Goal: Task Accomplishment & Management: Use online tool/utility

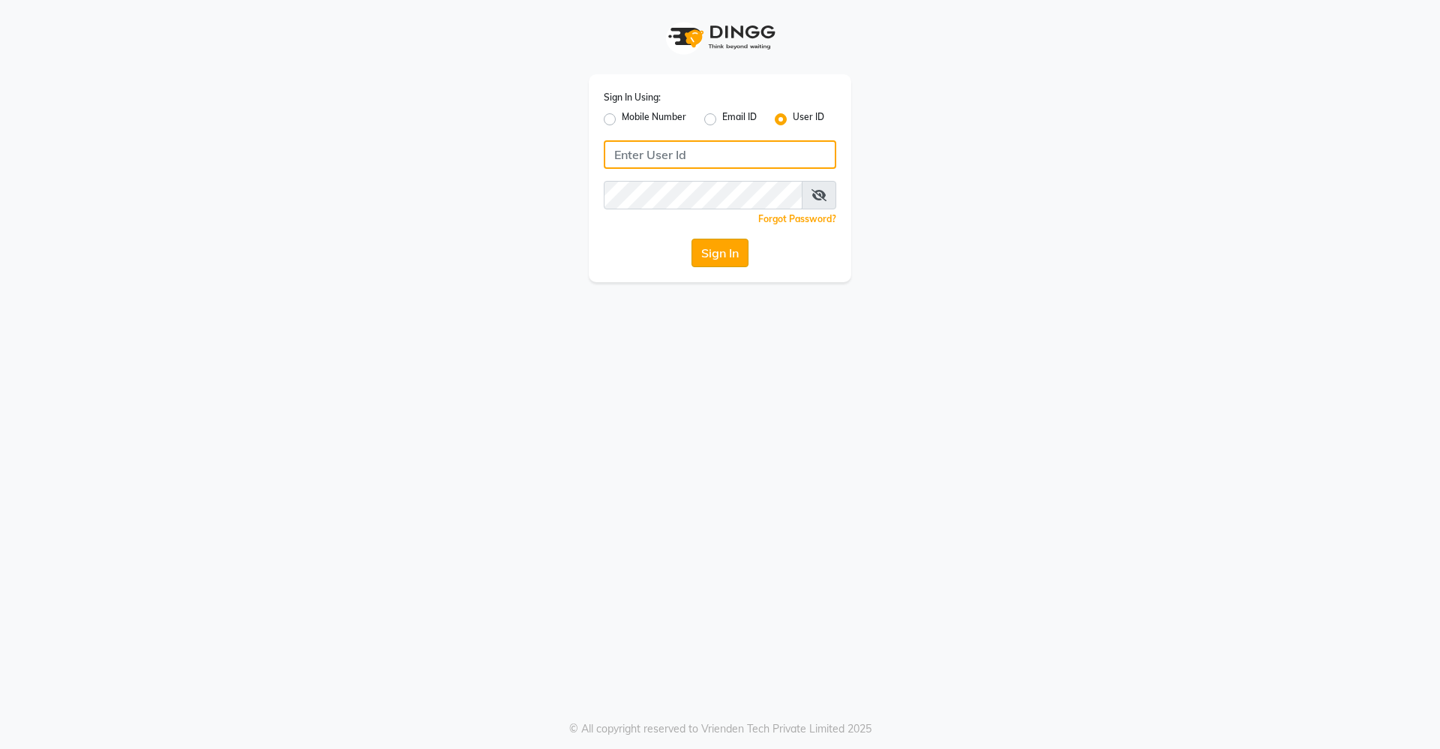
type input "divinesalon"
click at [696, 254] on button "Sign In" at bounding box center [720, 253] width 57 height 29
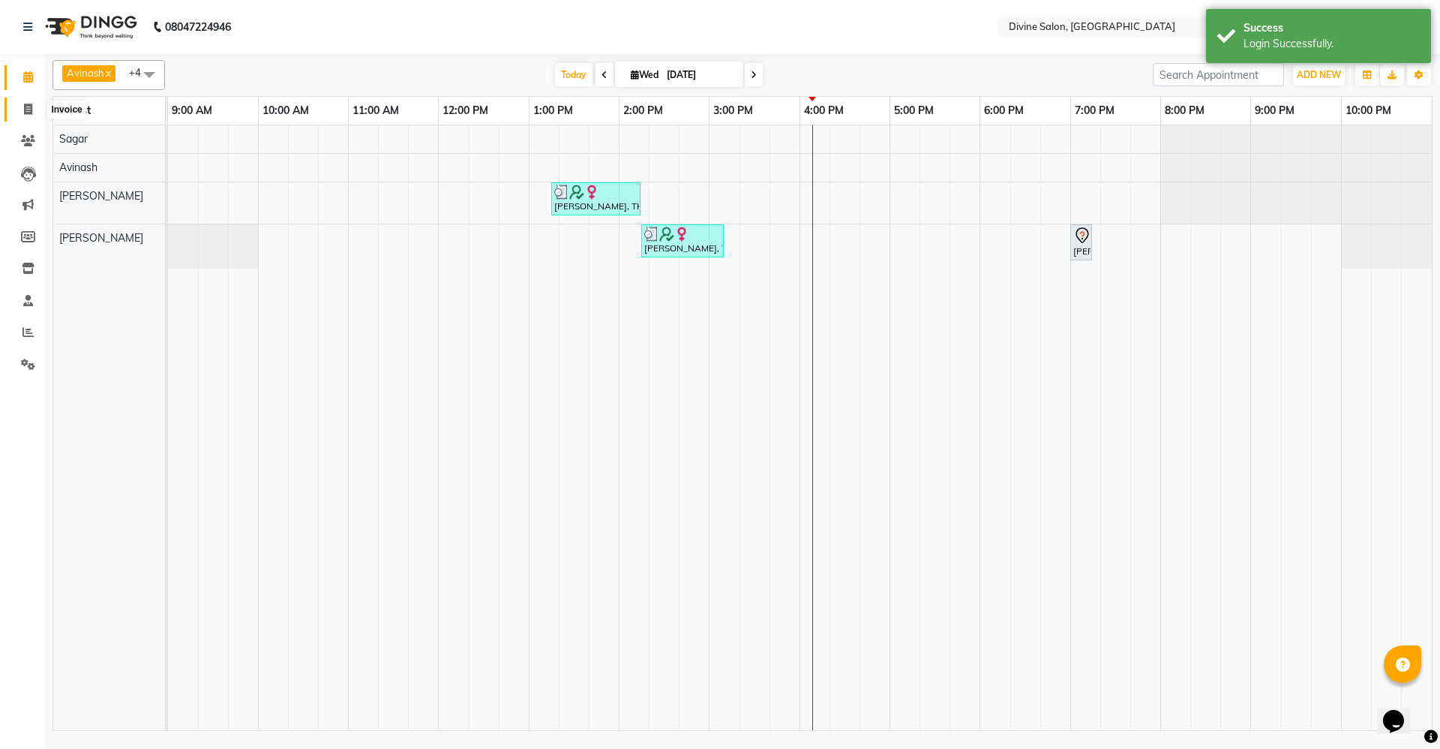
click at [31, 105] on icon at bounding box center [28, 109] width 8 height 11
select select "745"
select select "service"
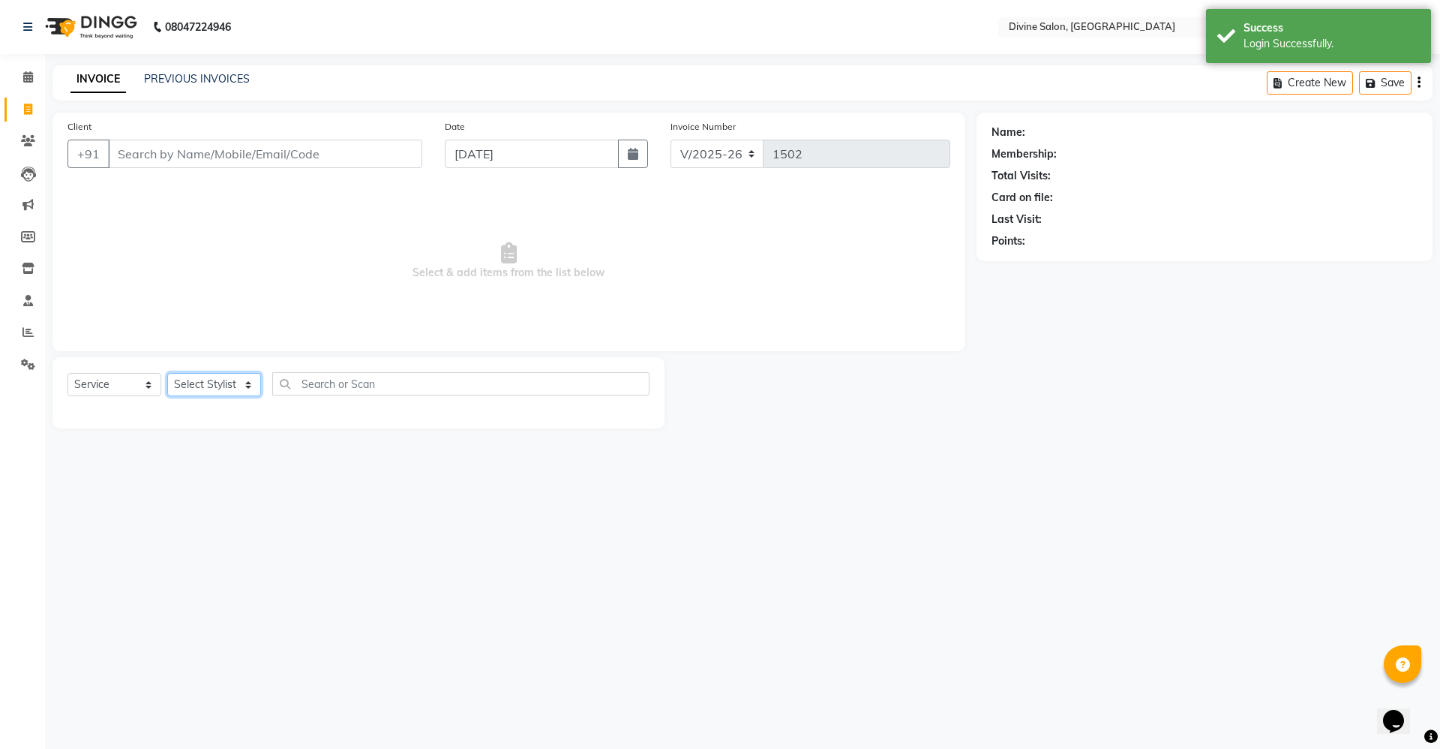
click at [248, 392] on select "Select Stylist [PERSON_NAME] Pooja [PERSON_NAME] pooja [PERSON_NAME] [PERSON_NA…" at bounding box center [214, 384] width 94 height 23
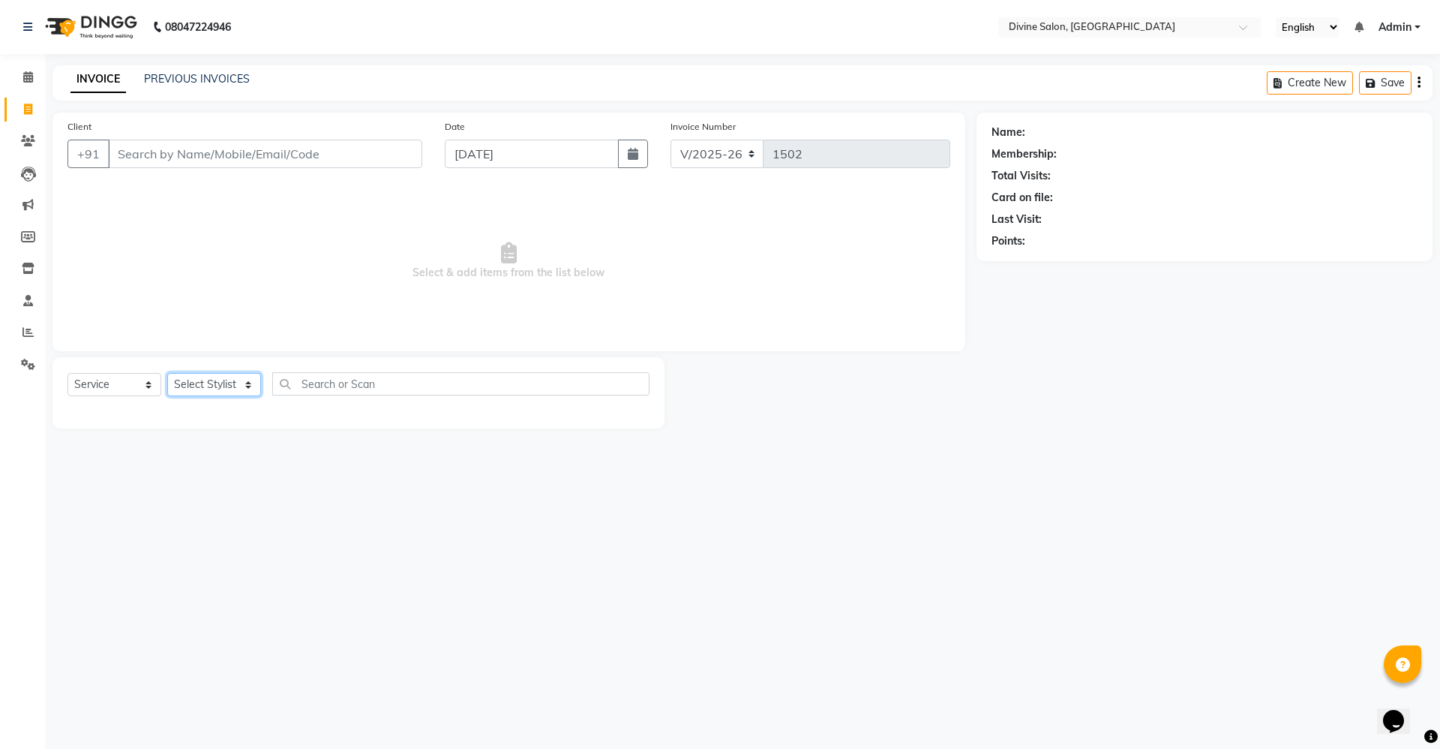
select select "11820"
click at [167, 373] on select "Select Stylist [PERSON_NAME] Pooja [PERSON_NAME] pooja [PERSON_NAME] [PERSON_NA…" at bounding box center [214, 384] width 94 height 23
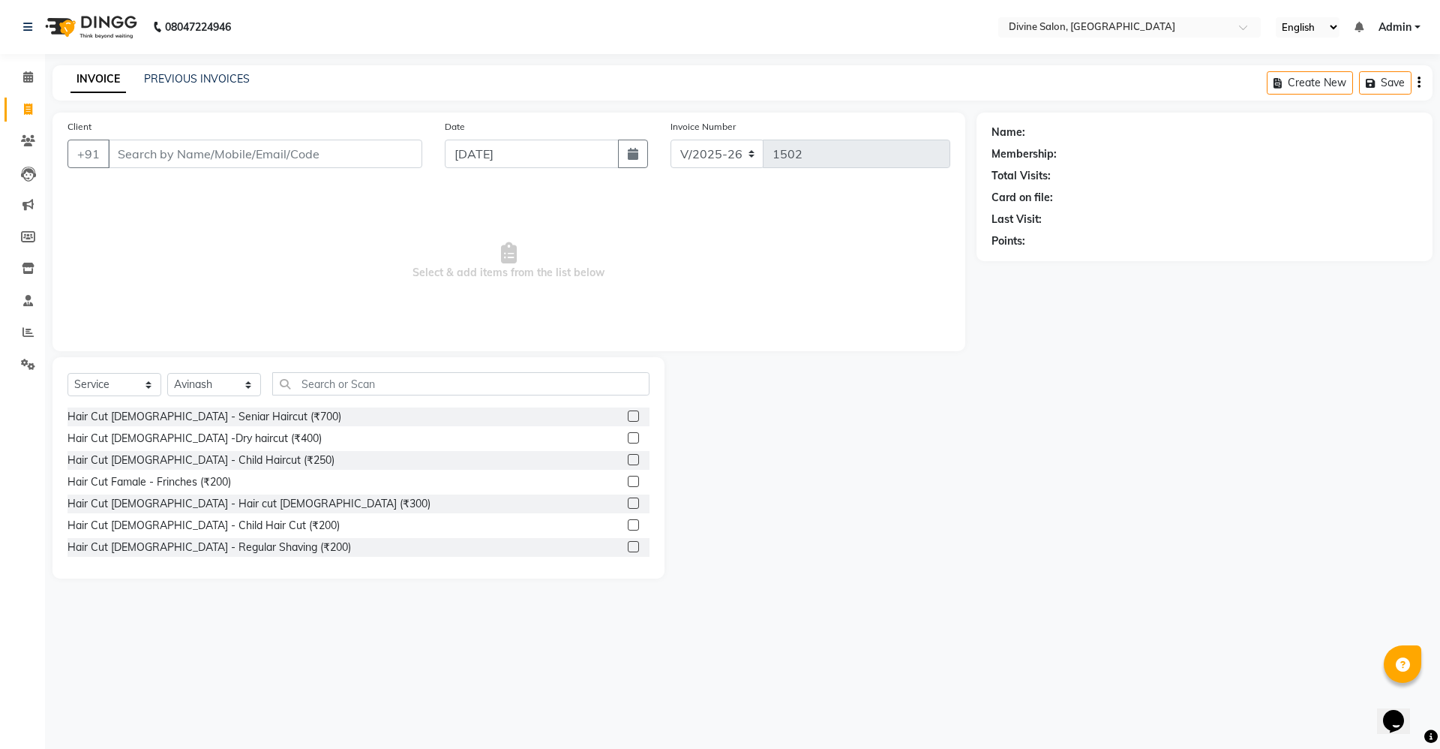
click at [628, 500] on label at bounding box center [633, 502] width 11 height 11
click at [628, 500] on input "checkbox" at bounding box center [633, 504] width 10 height 10
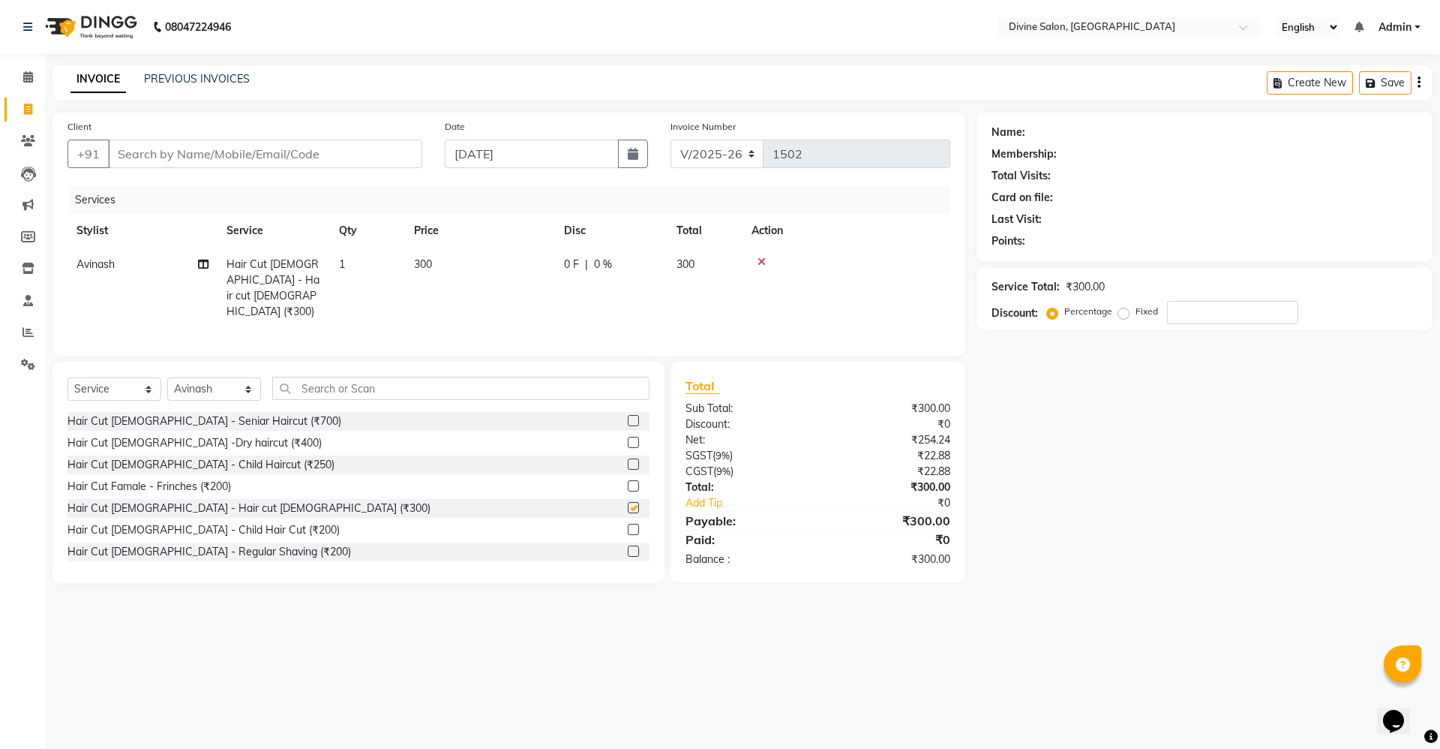
checkbox input "false"
click at [438, 263] on td "300" at bounding box center [480, 288] width 150 height 81
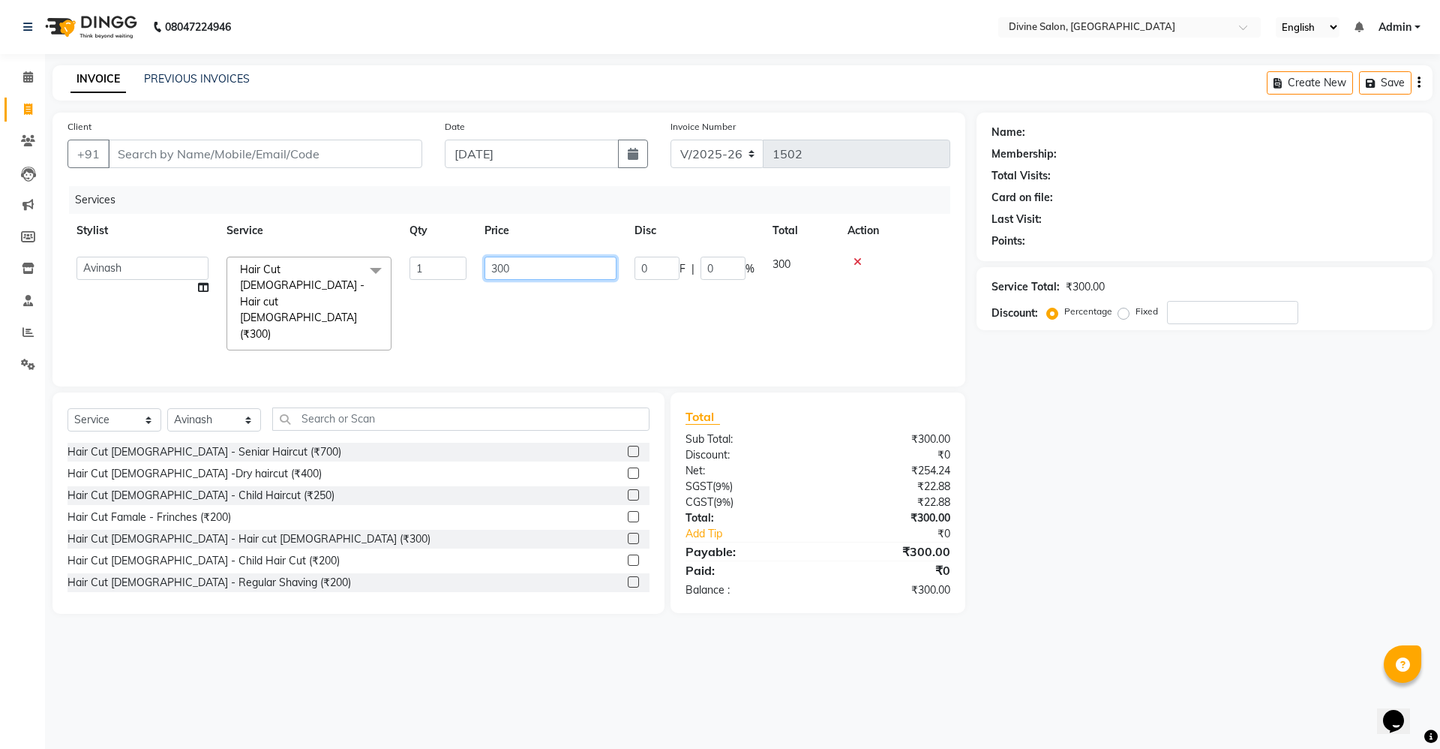
click at [533, 266] on input "300" at bounding box center [551, 268] width 132 height 23
type input "3"
type input "200"
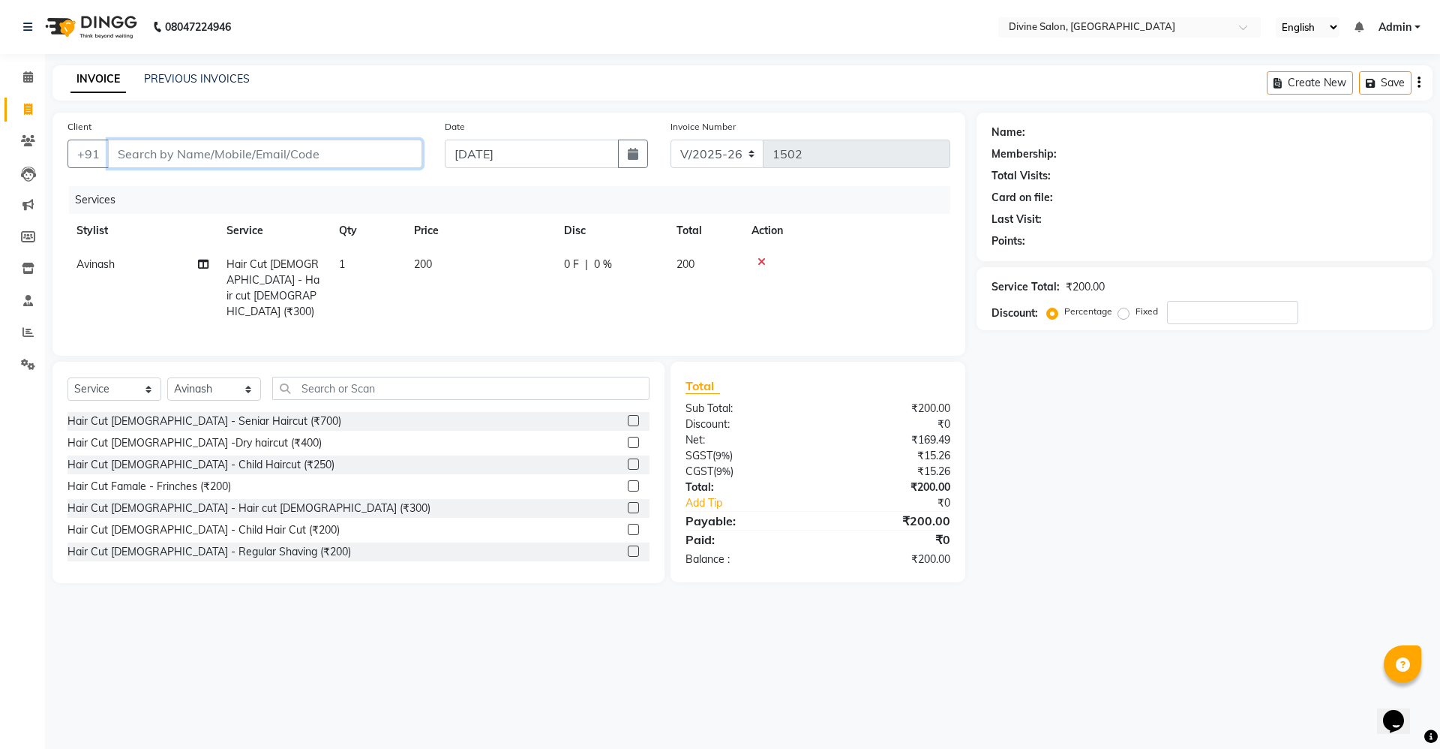
click at [357, 158] on input "Client" at bounding box center [265, 154] width 314 height 29
type input "9"
type input "0"
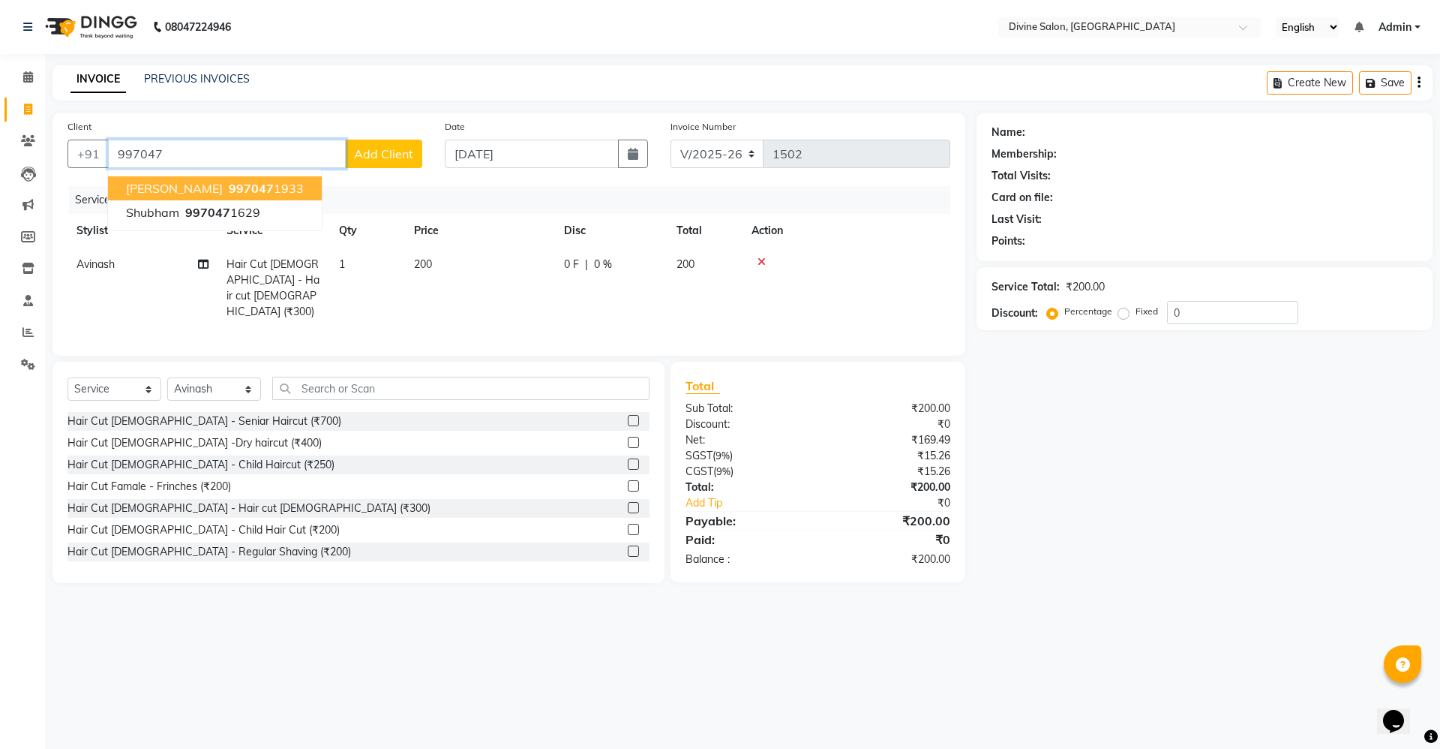
click at [273, 196] on button "[PERSON_NAME] 997047 1933" at bounding box center [215, 188] width 214 height 24
type input "9970471933"
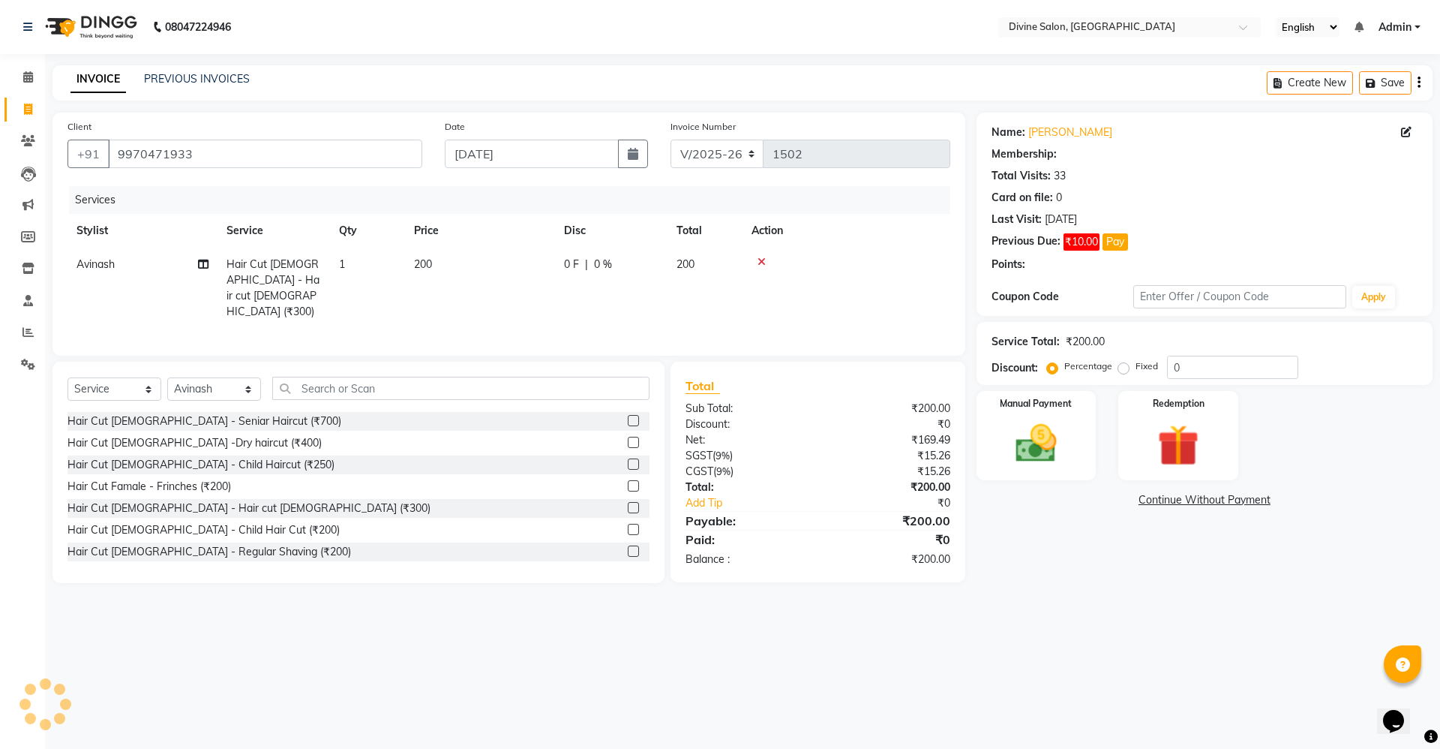
select select "1: Object"
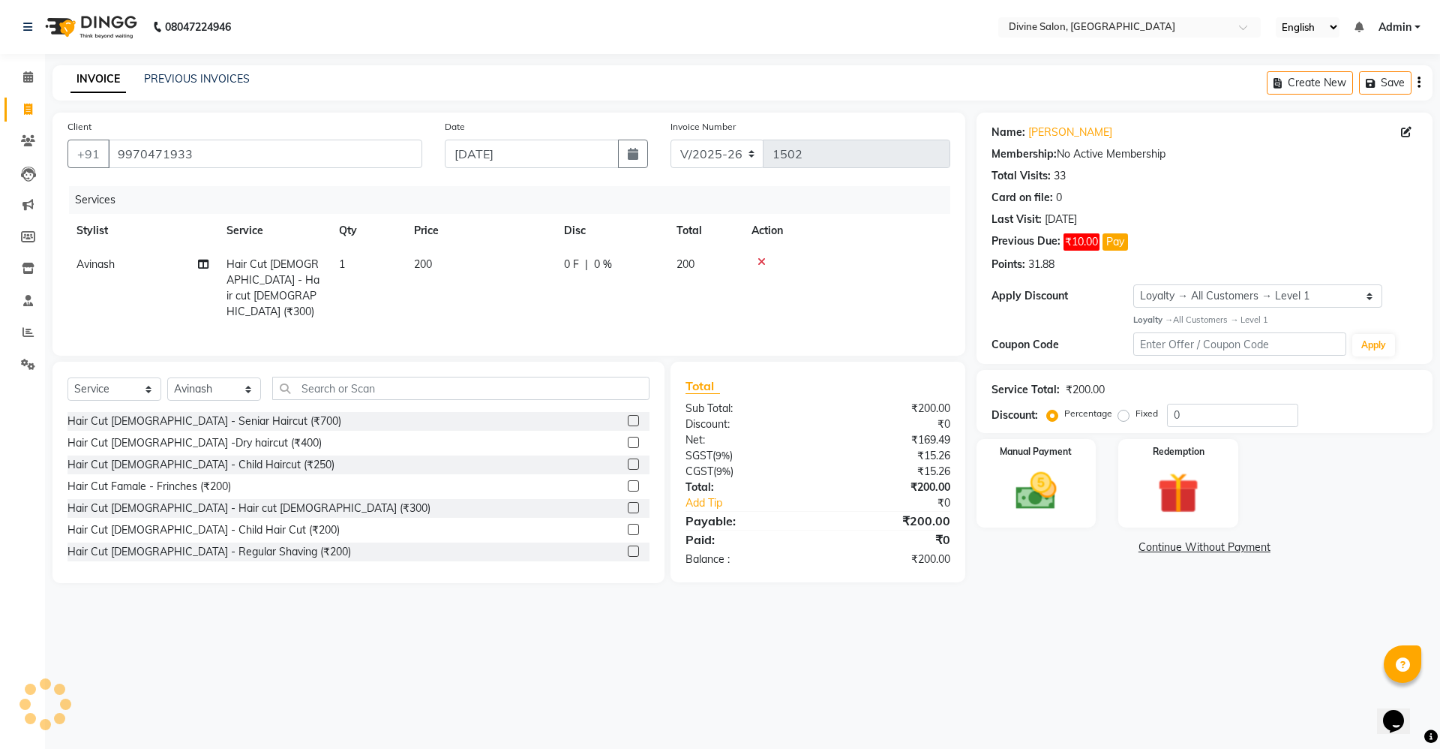
click at [628, 524] on label at bounding box center [633, 529] width 11 height 11
click at [628, 525] on input "checkbox" at bounding box center [633, 530] width 10 height 10
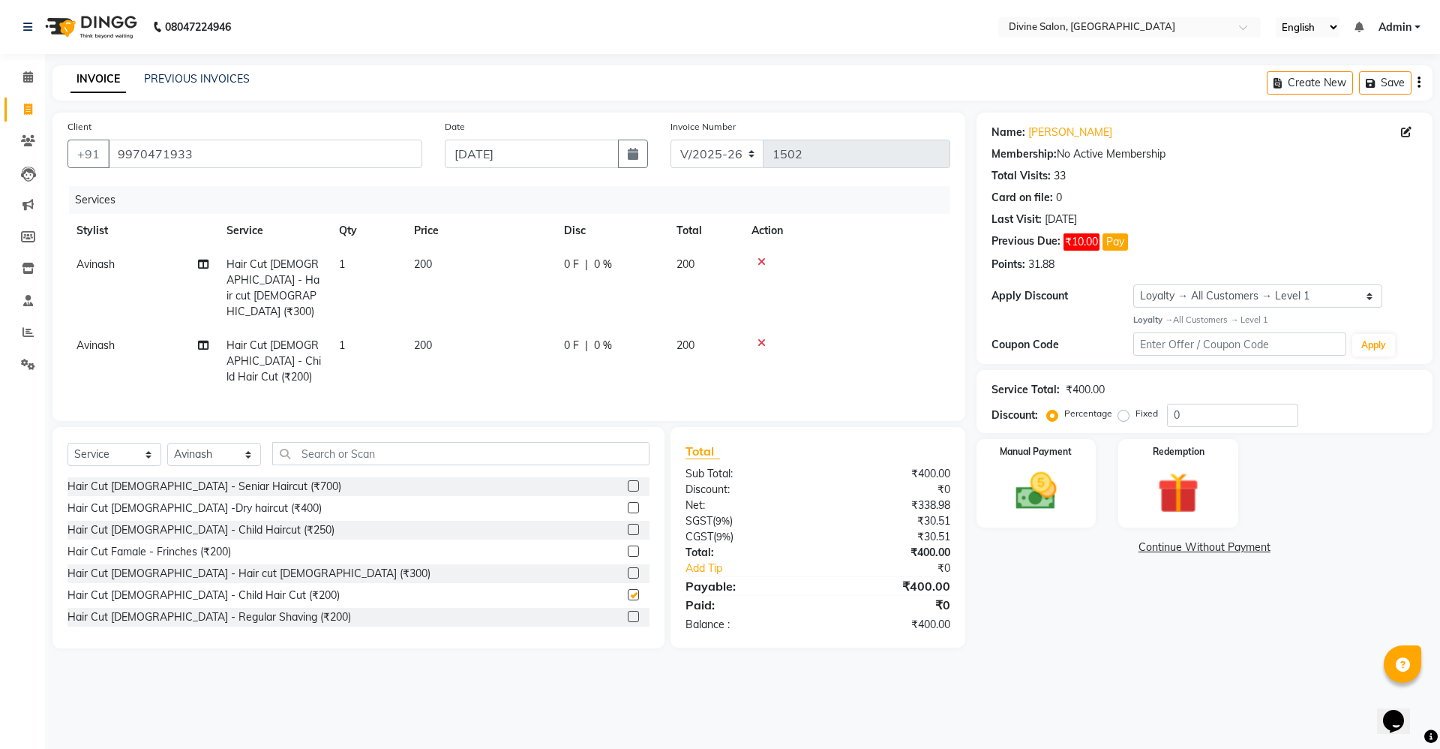
checkbox input "false"
click at [328, 656] on div "08047224946 Select Location × Divine Salon, Wakad English ENGLISH Español العرب…" at bounding box center [720, 374] width 1440 height 749
click at [1063, 495] on img at bounding box center [1036, 492] width 70 height 50
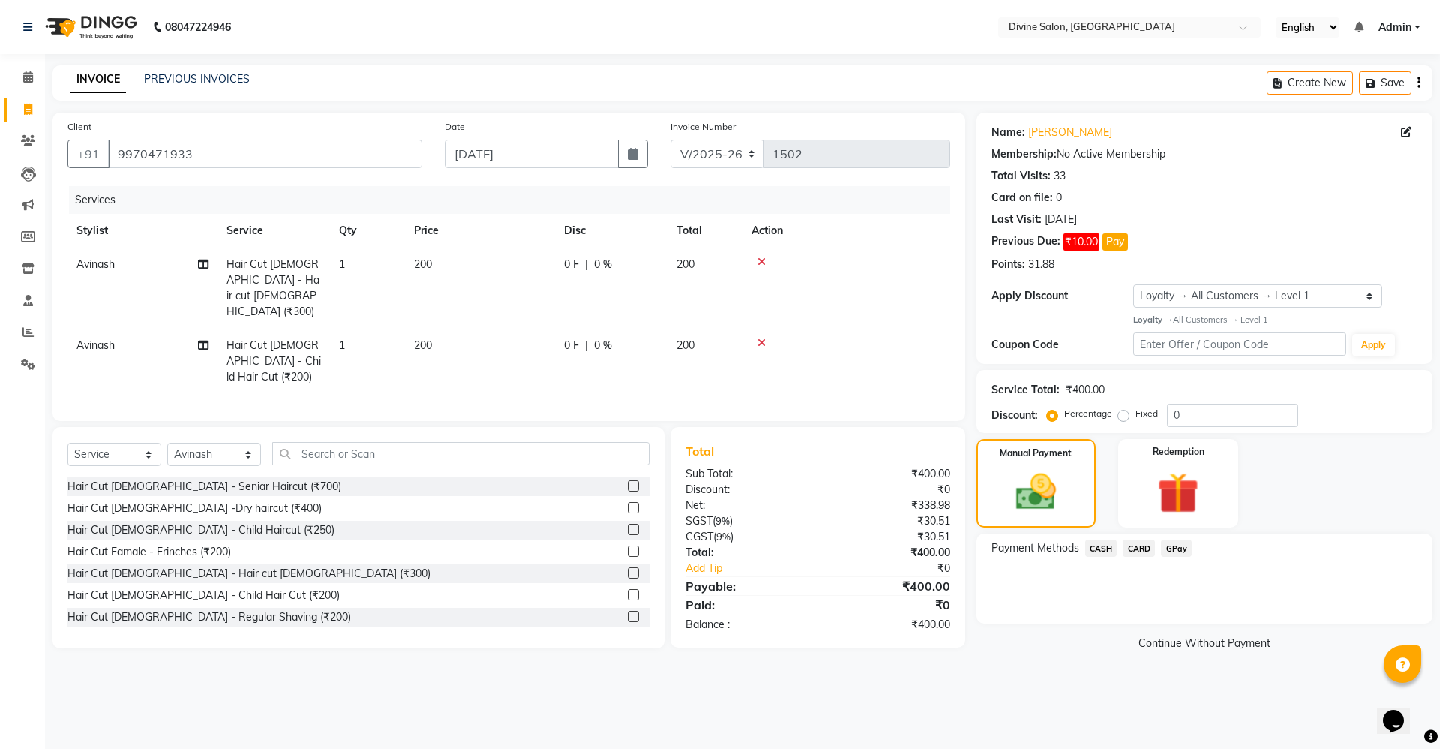
click at [1177, 548] on span "GPay" at bounding box center [1176, 547] width 31 height 17
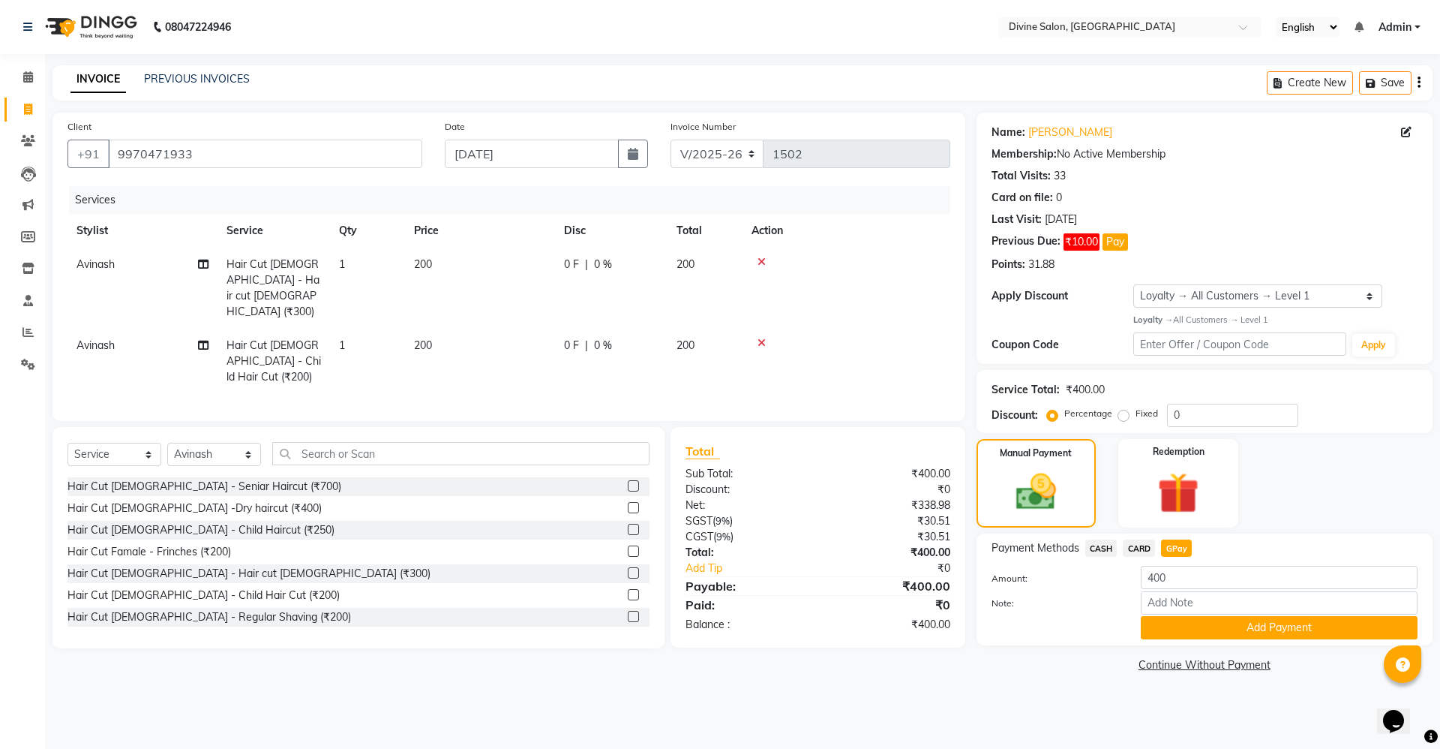
click at [1193, 639] on div "Payment Methods CASH CARD GPay Amount: 400 Note: Add Payment" at bounding box center [1205, 589] width 456 height 112
click at [1193, 627] on button "Add Payment" at bounding box center [1279, 627] width 277 height 23
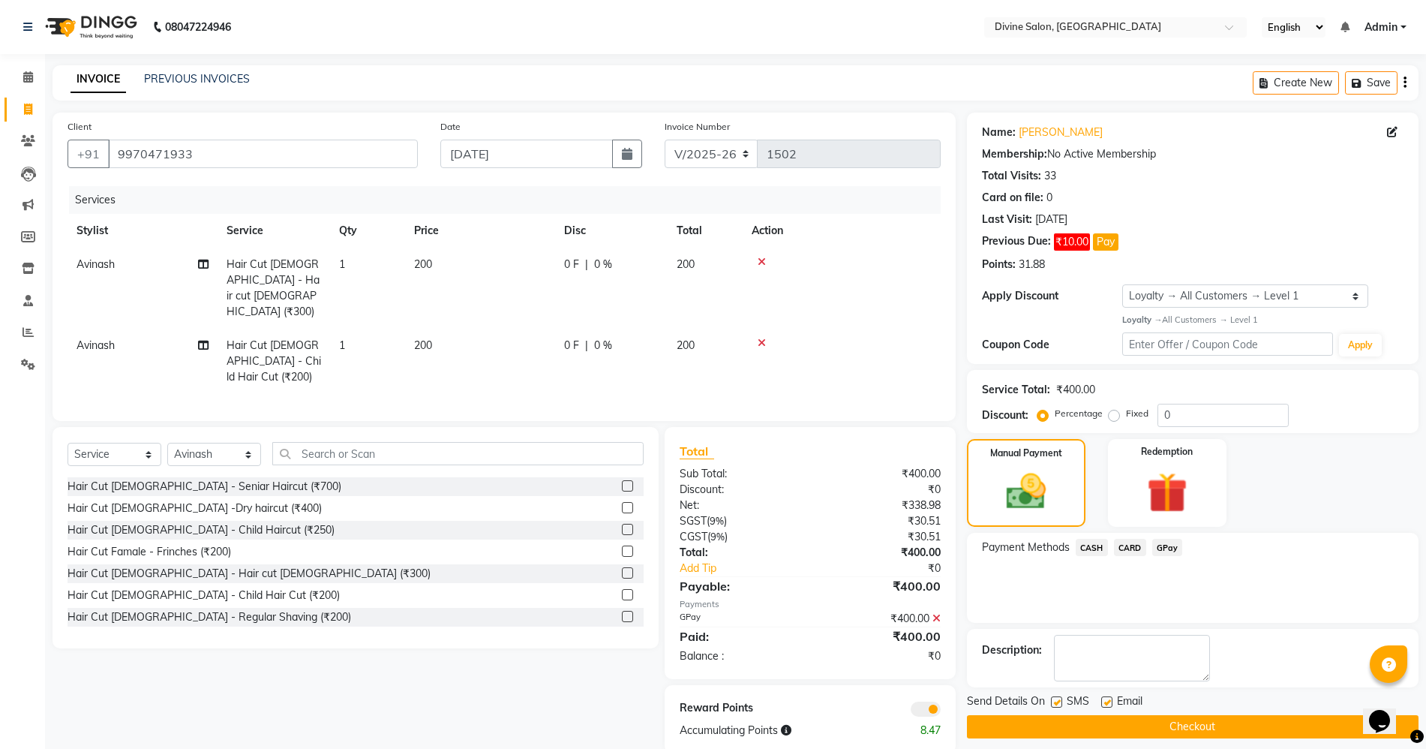
click at [1171, 732] on button "Checkout" at bounding box center [1193, 726] width 452 height 23
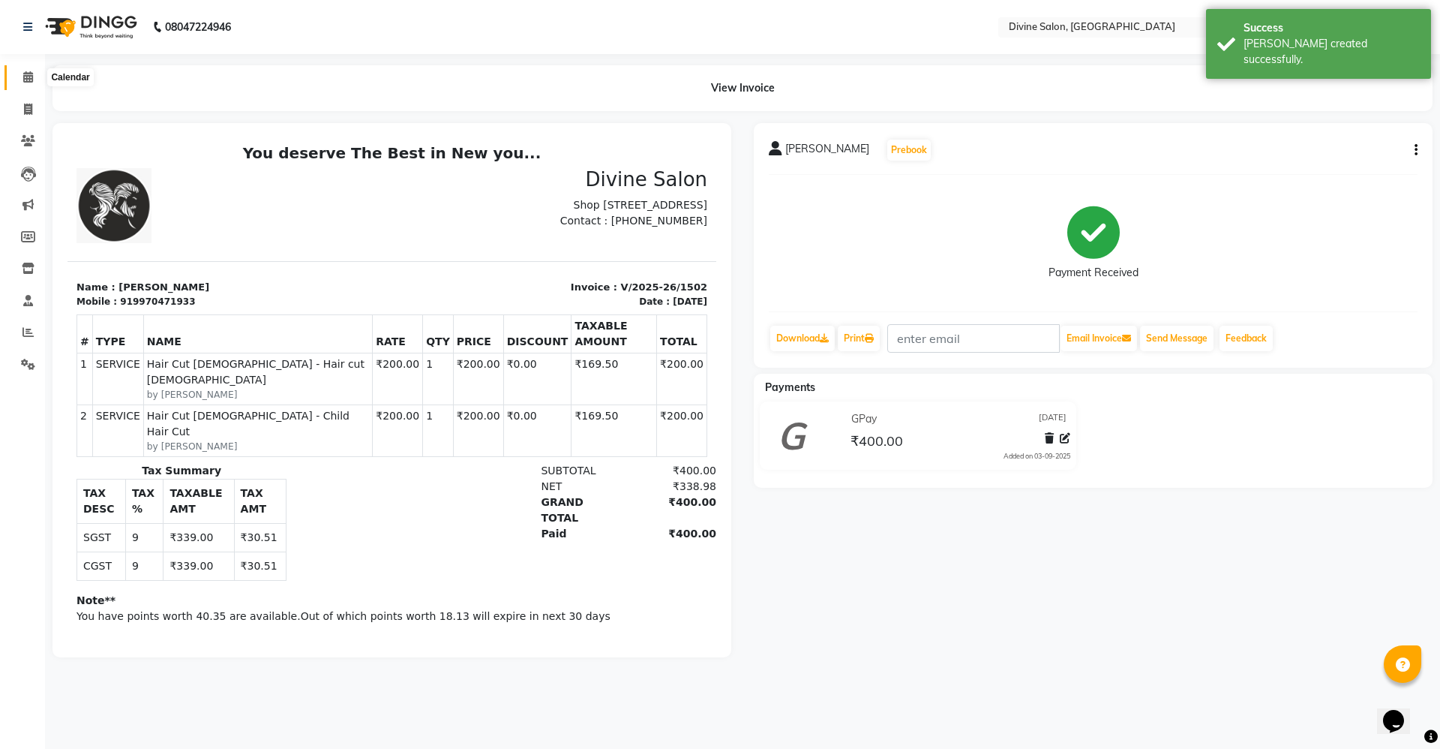
click at [31, 76] on icon at bounding box center [28, 76] width 10 height 11
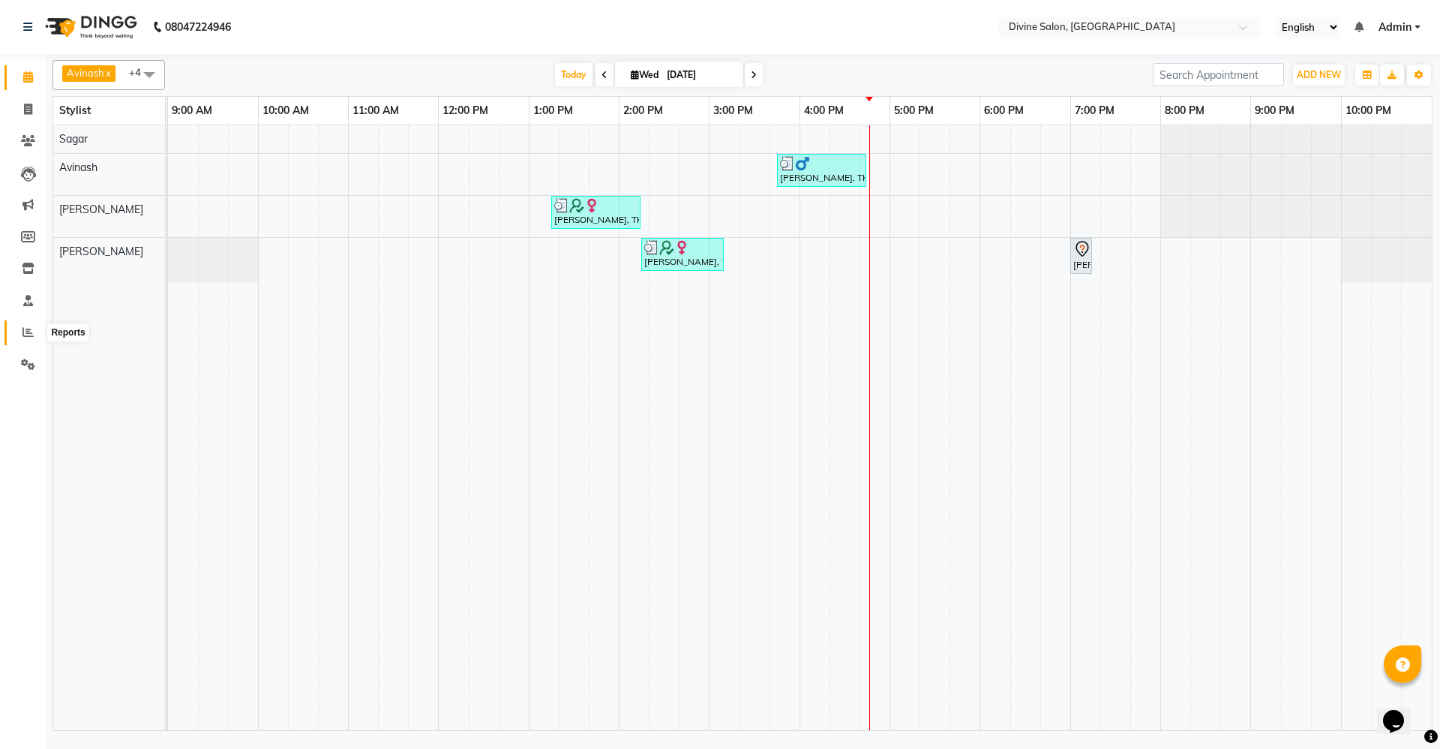
click at [23, 334] on icon at bounding box center [28, 331] width 11 height 11
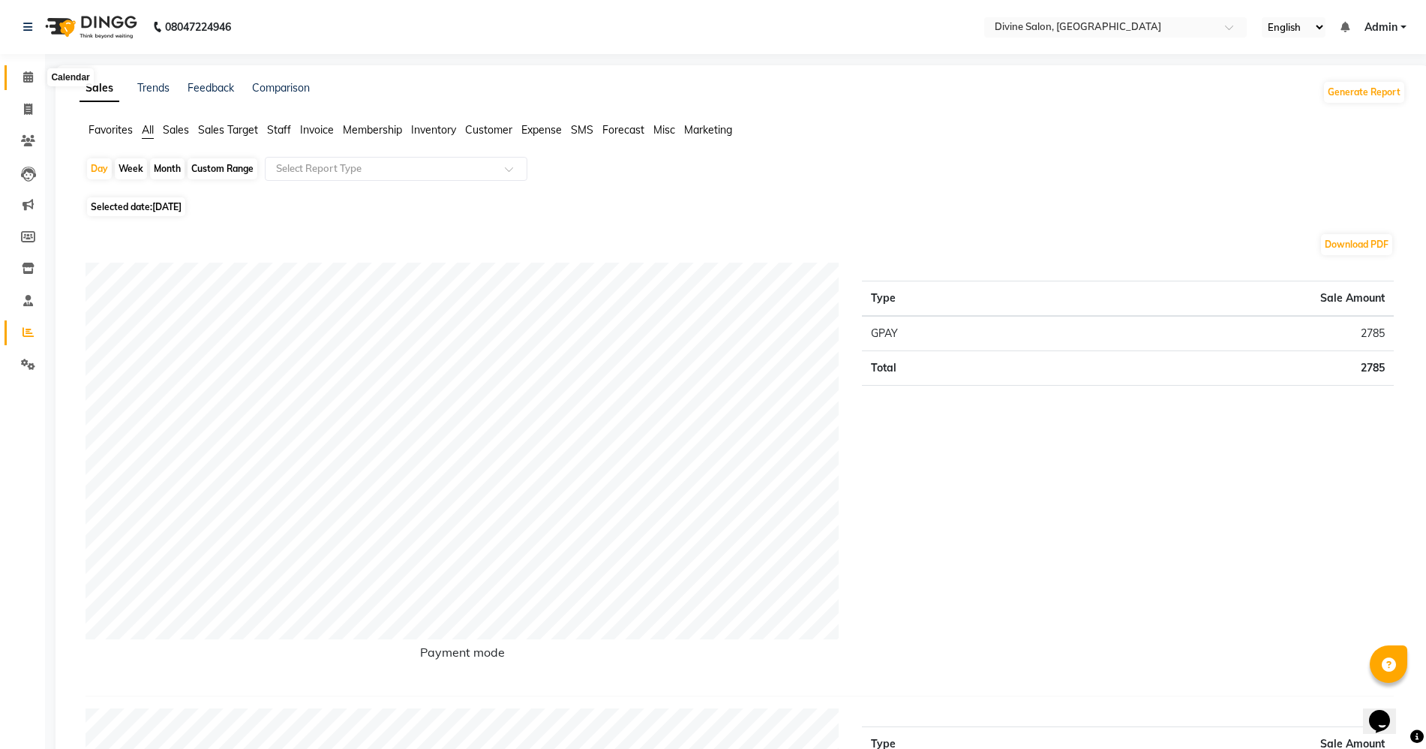
click at [20, 70] on span at bounding box center [28, 77] width 26 height 17
